Goal: Navigation & Orientation: Go to known website

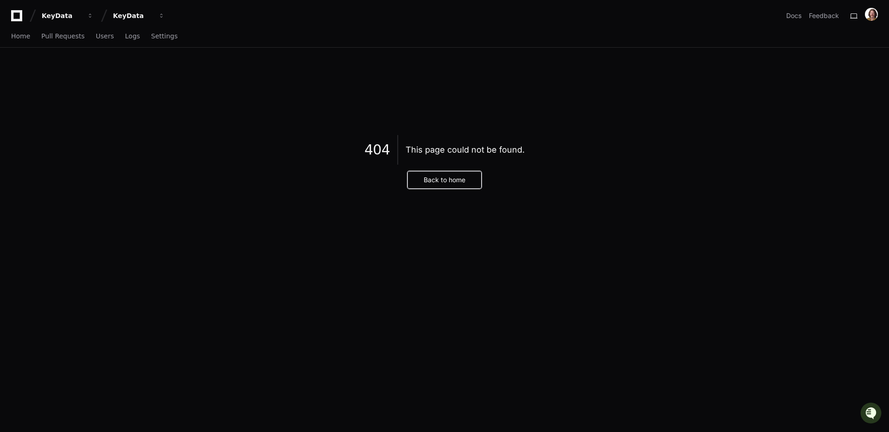
click at [422, 181] on button "Back to home" at bounding box center [444, 180] width 74 height 18
click at [441, 184] on button "Back to home" at bounding box center [444, 180] width 74 height 18
click at [461, 182] on button "Back to home" at bounding box center [444, 180] width 74 height 18
